Goal: Task Accomplishment & Management: Complete application form

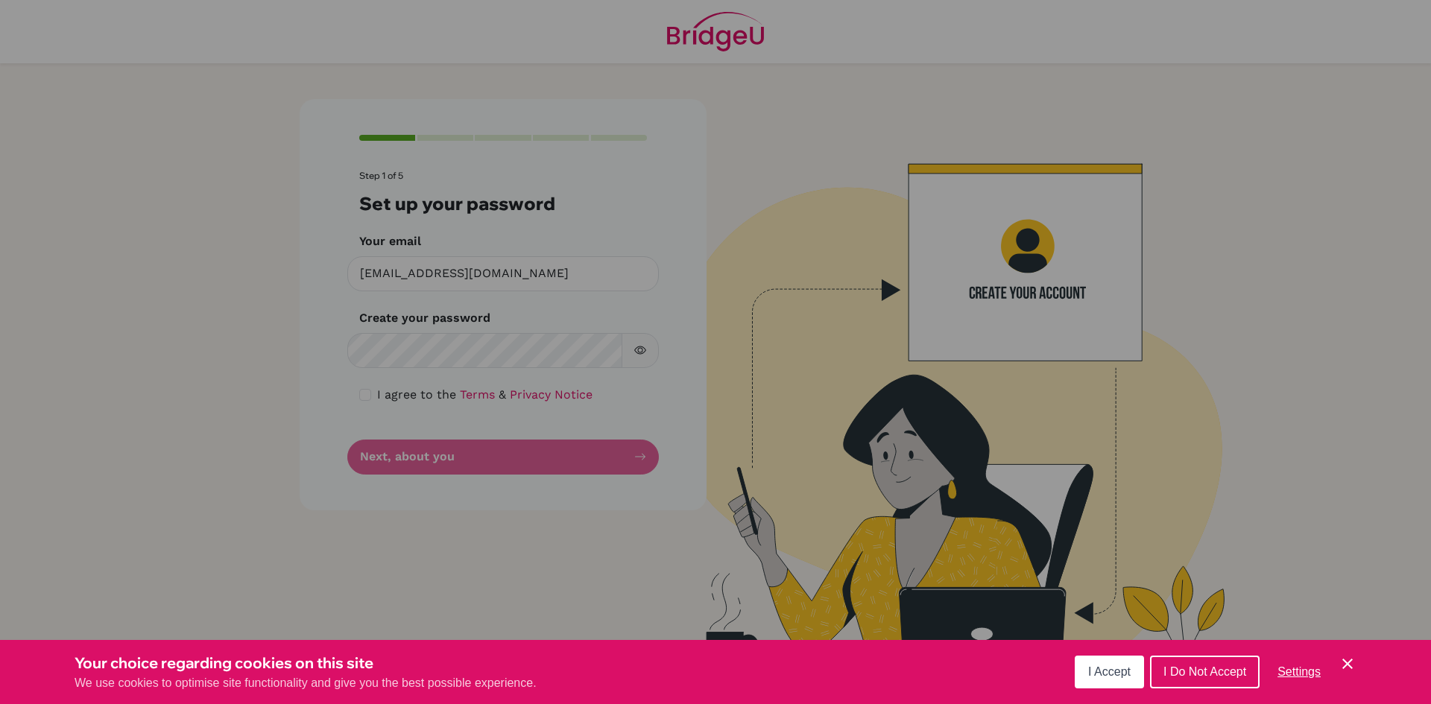
drag, startPoint x: 1107, startPoint y: 671, endPoint x: 1099, endPoint y: 661, distance: 13.3
click at [1100, 661] on button "I Accept" at bounding box center [1108, 672] width 69 height 33
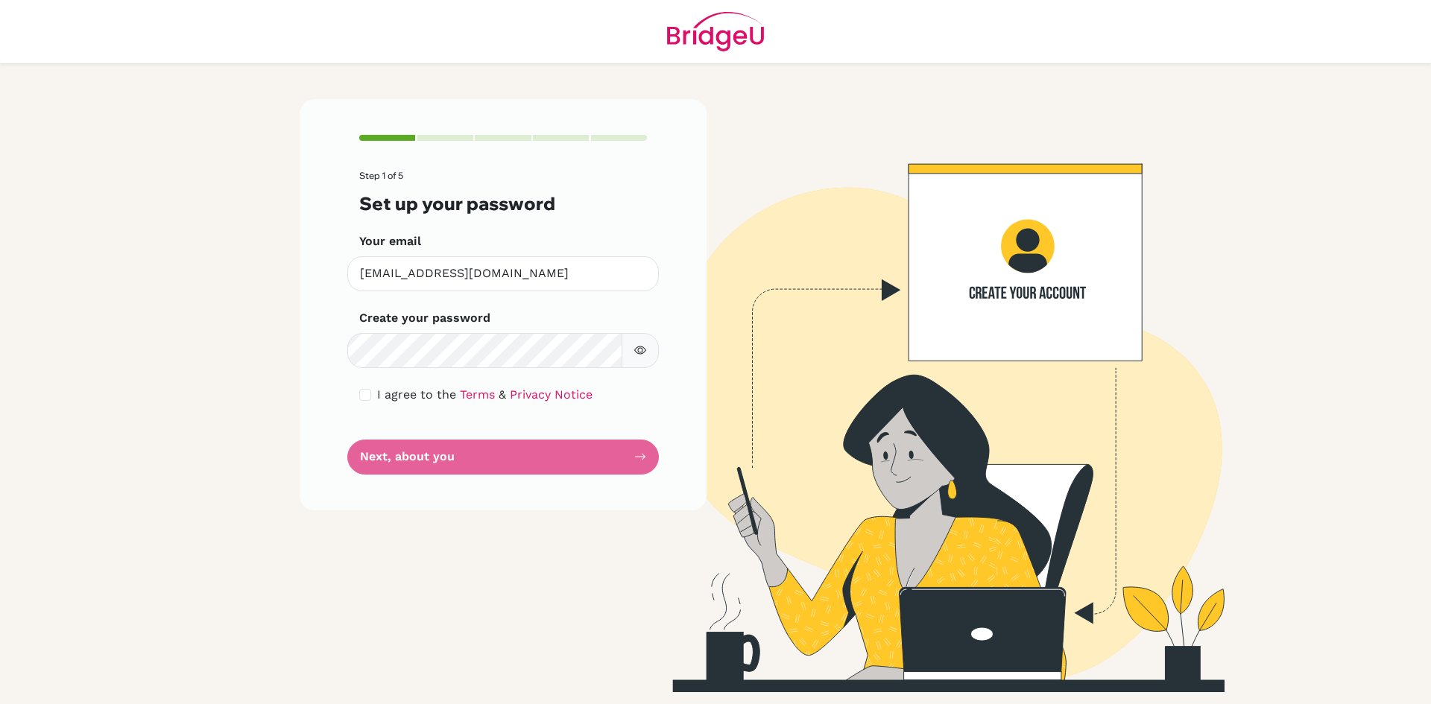
drag, startPoint x: 497, startPoint y: 324, endPoint x: 492, endPoint y: 332, distance: 8.7
click at [494, 327] on div "Create your password Make sure it's at least 6 characters" at bounding box center [503, 338] width 288 height 59
click at [367, 395] on input "checkbox" at bounding box center [365, 395] width 12 height 12
checkbox input "true"
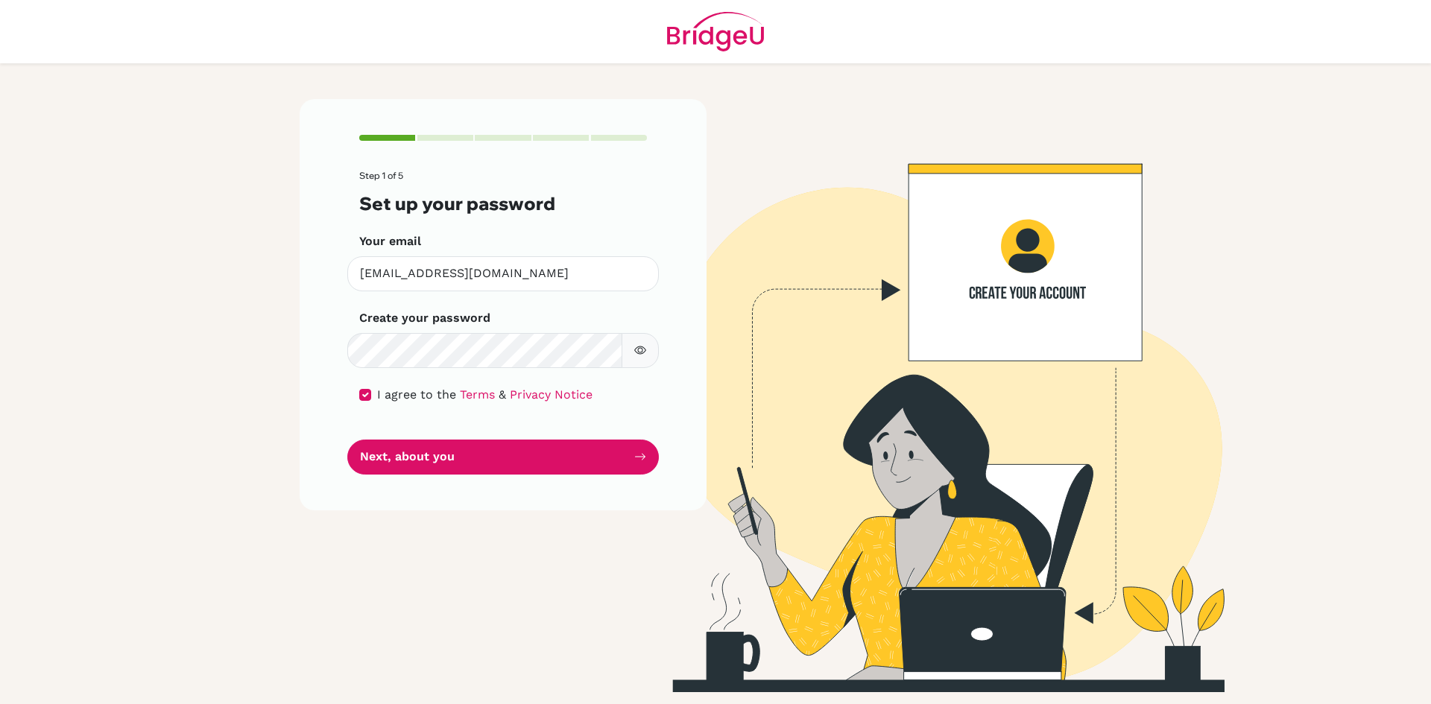
click at [639, 355] on icon "button" at bounding box center [640, 350] width 12 height 12
click at [479, 463] on button "Next, about you" at bounding box center [502, 457] width 311 height 35
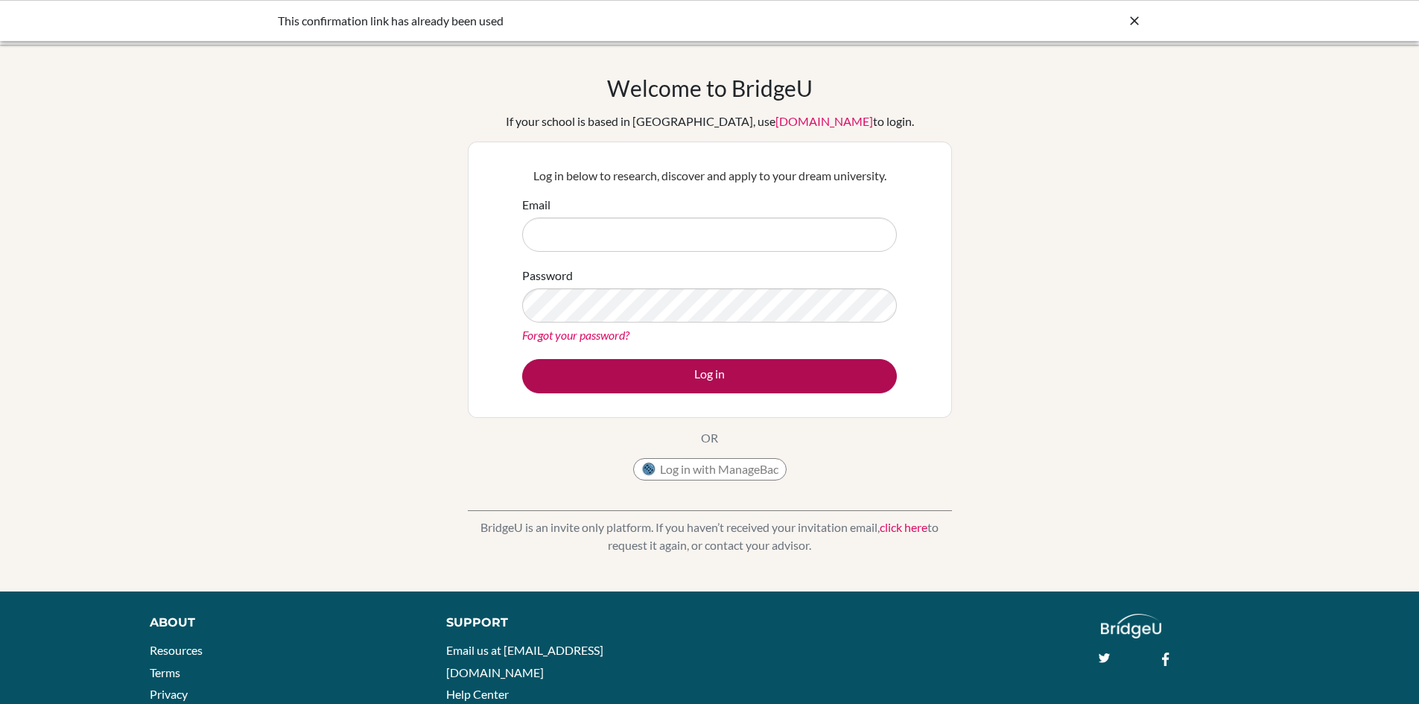
type input "[EMAIL_ADDRESS][DOMAIN_NAME]"
click at [824, 390] on button "Log in" at bounding box center [709, 376] width 375 height 34
